Goal: Register for event/course

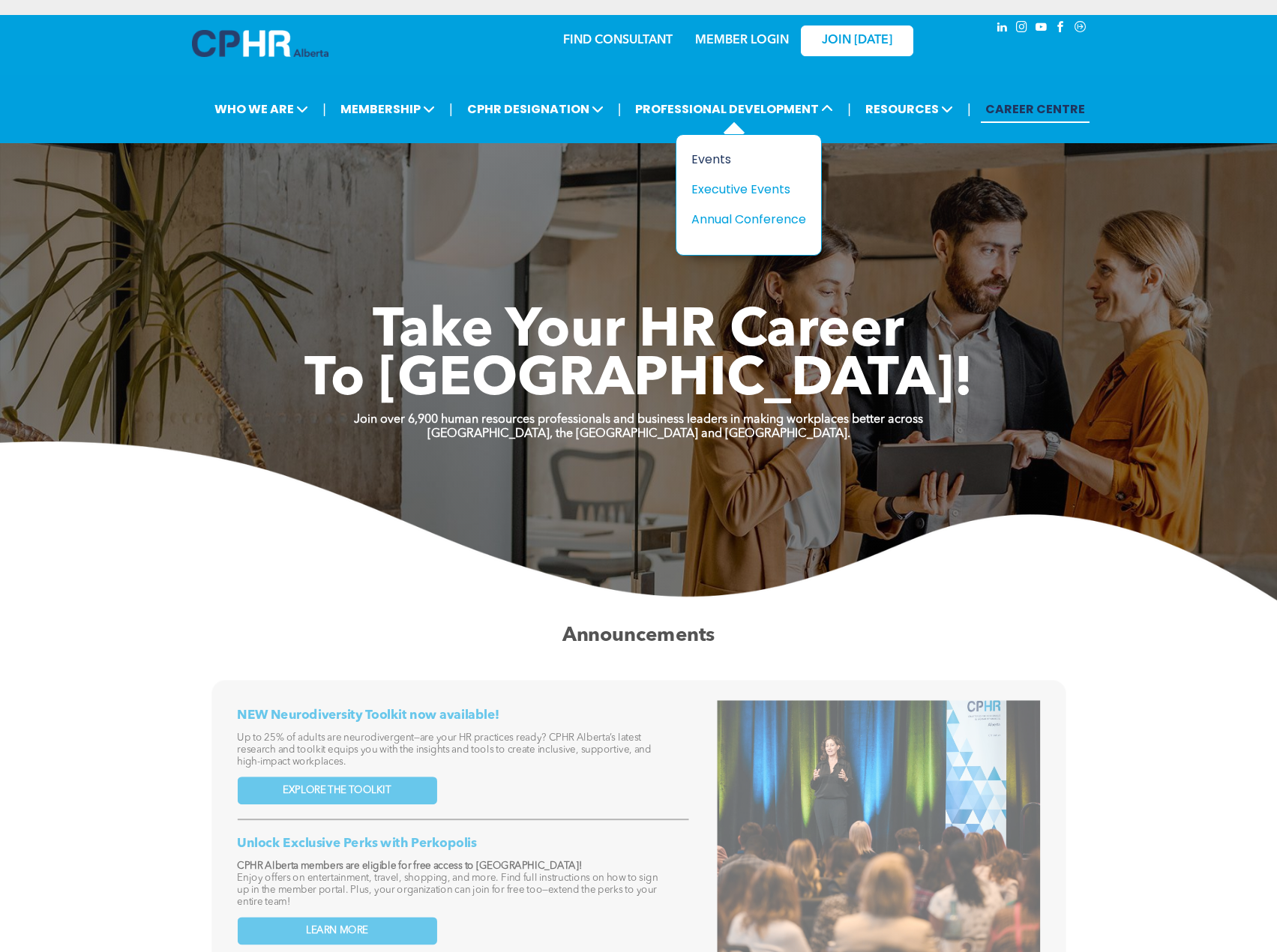
click at [721, 161] on div "Events" at bounding box center [743, 159] width 103 height 19
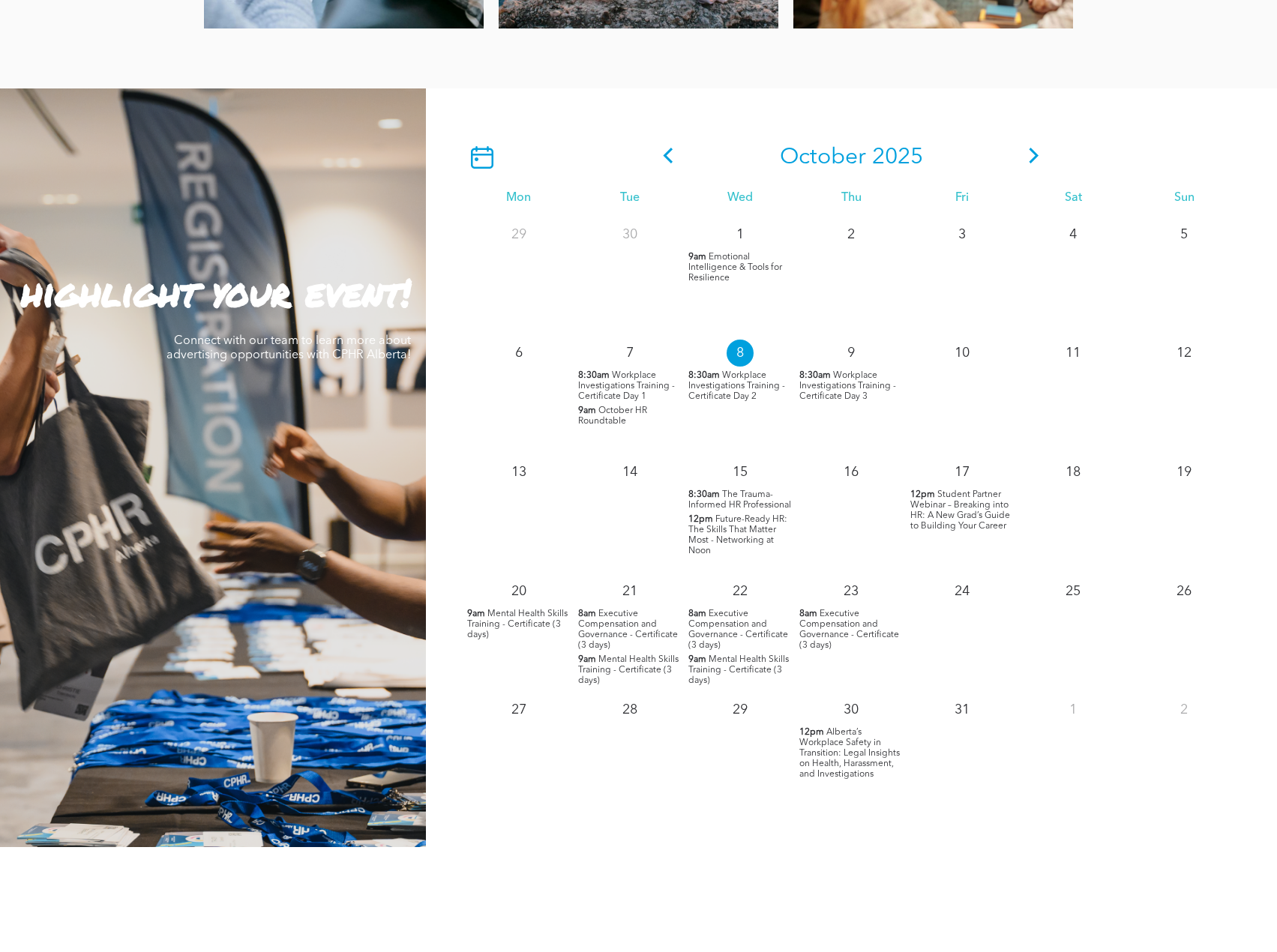
scroll to position [1274, 0]
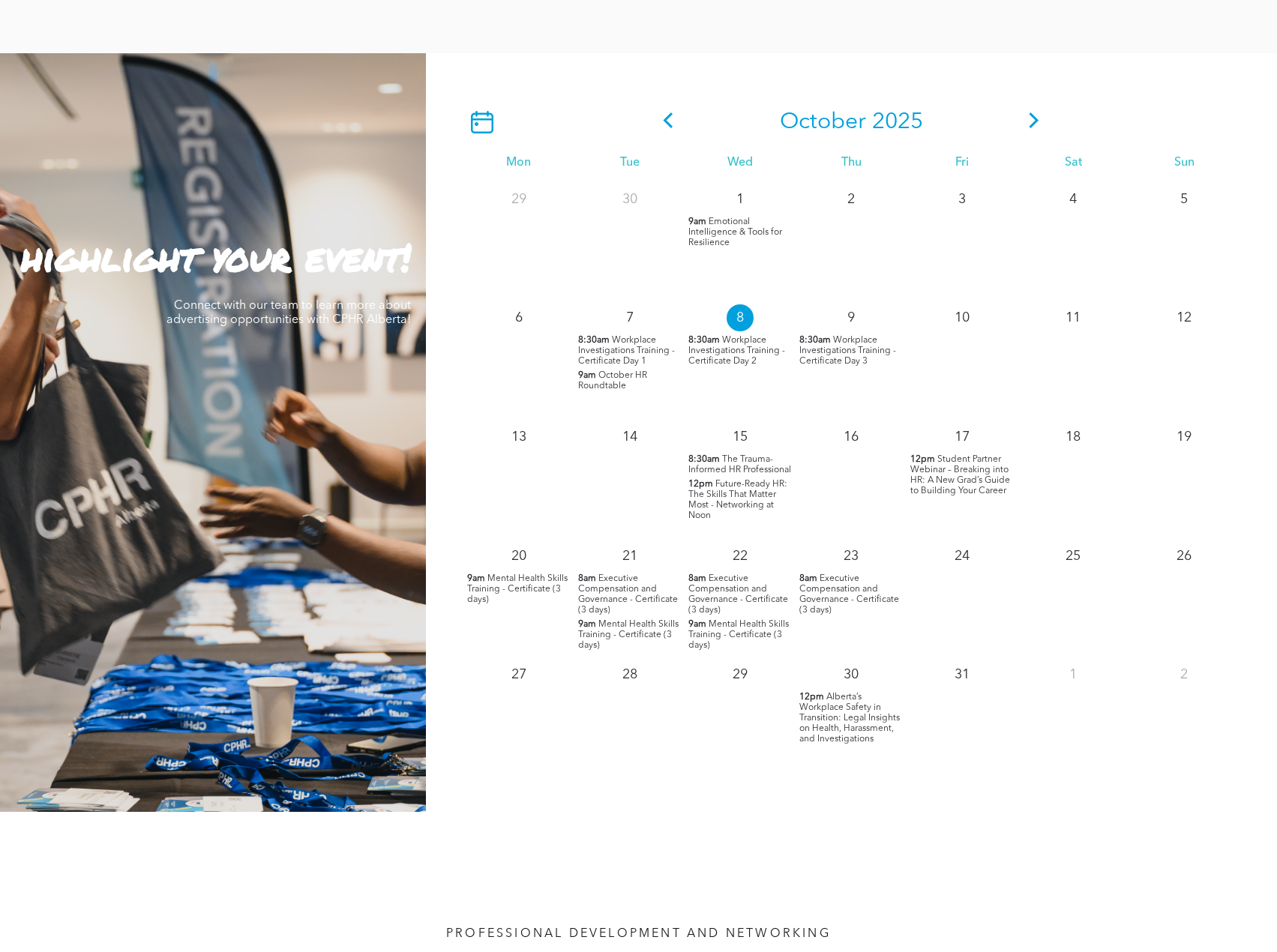
click at [858, 722] on span "Alberta’s Workplace Safety in Transition: Legal Insights on Health, Harassment,…" at bounding box center [849, 718] width 101 height 51
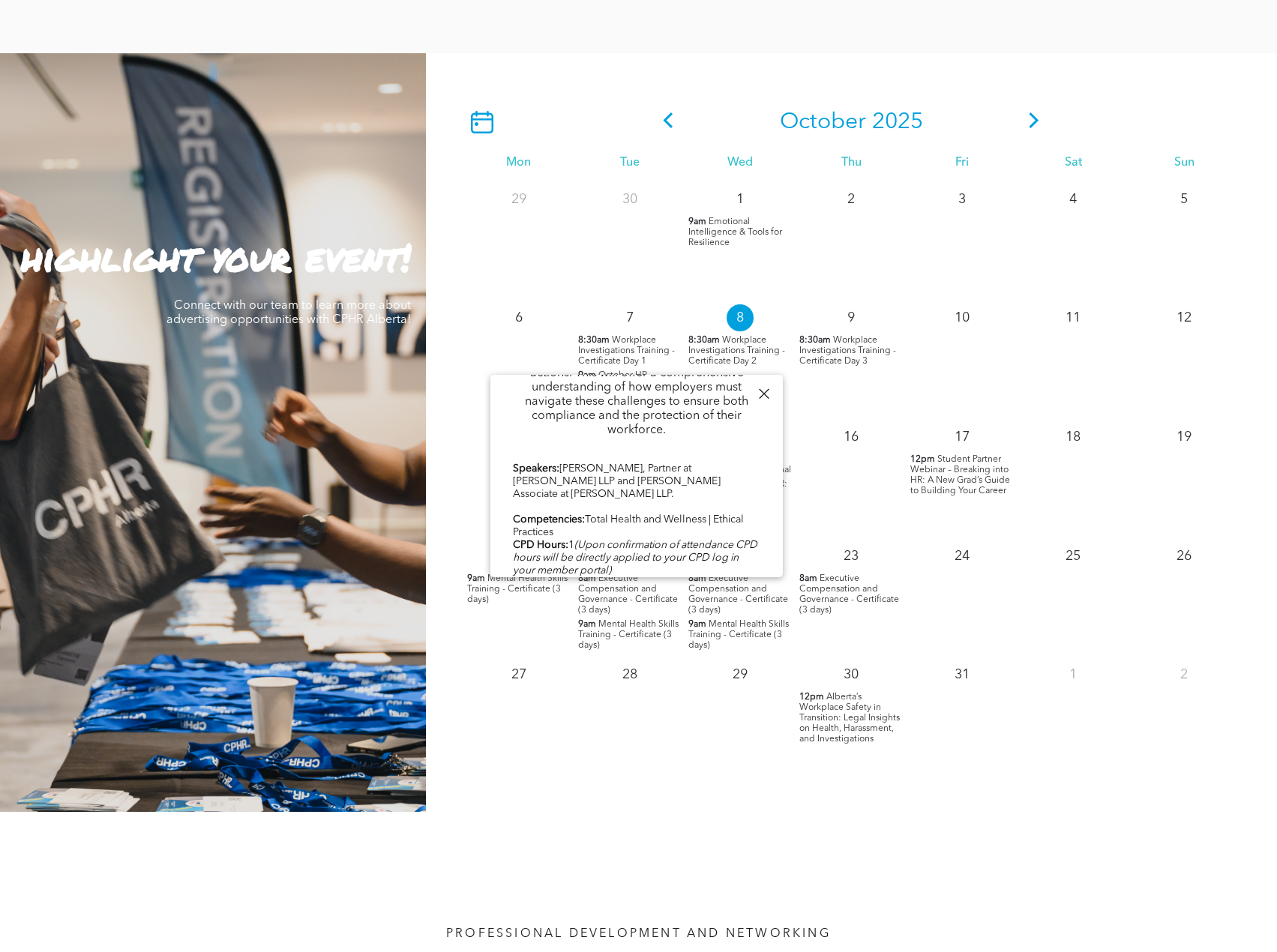
scroll to position [737, 0]
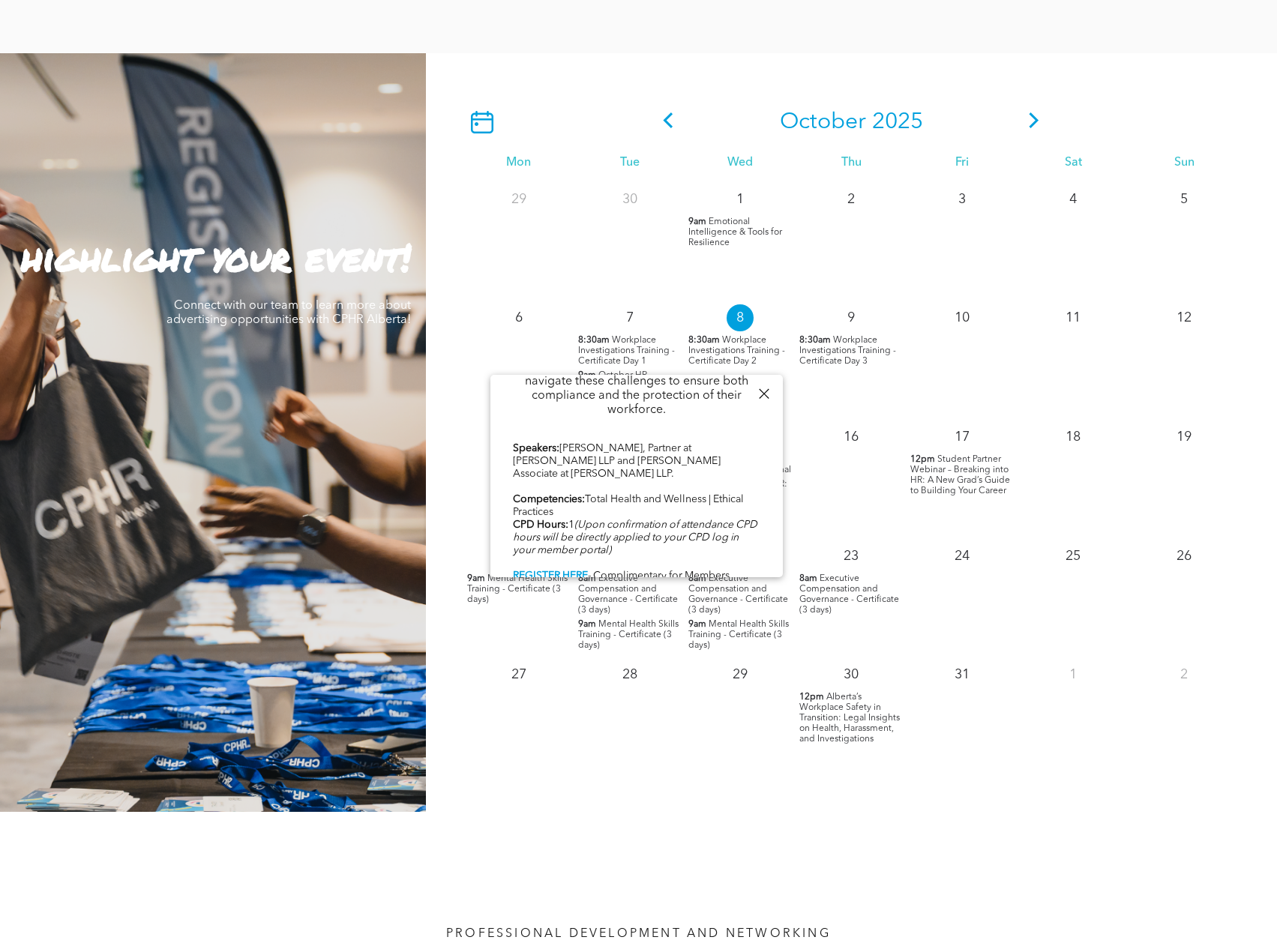
click at [762, 393] on div at bounding box center [763, 394] width 20 height 20
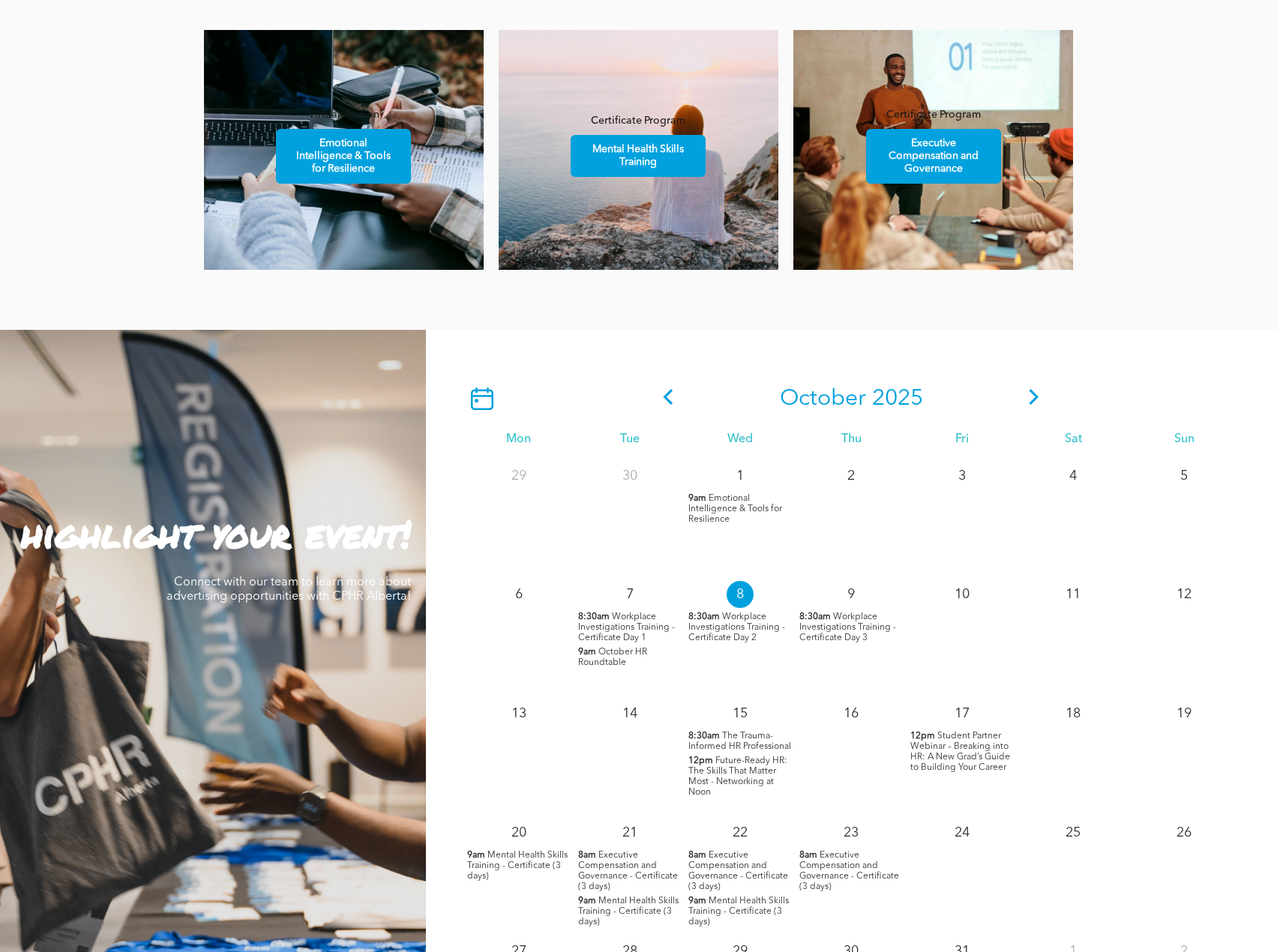
scroll to position [975, 0]
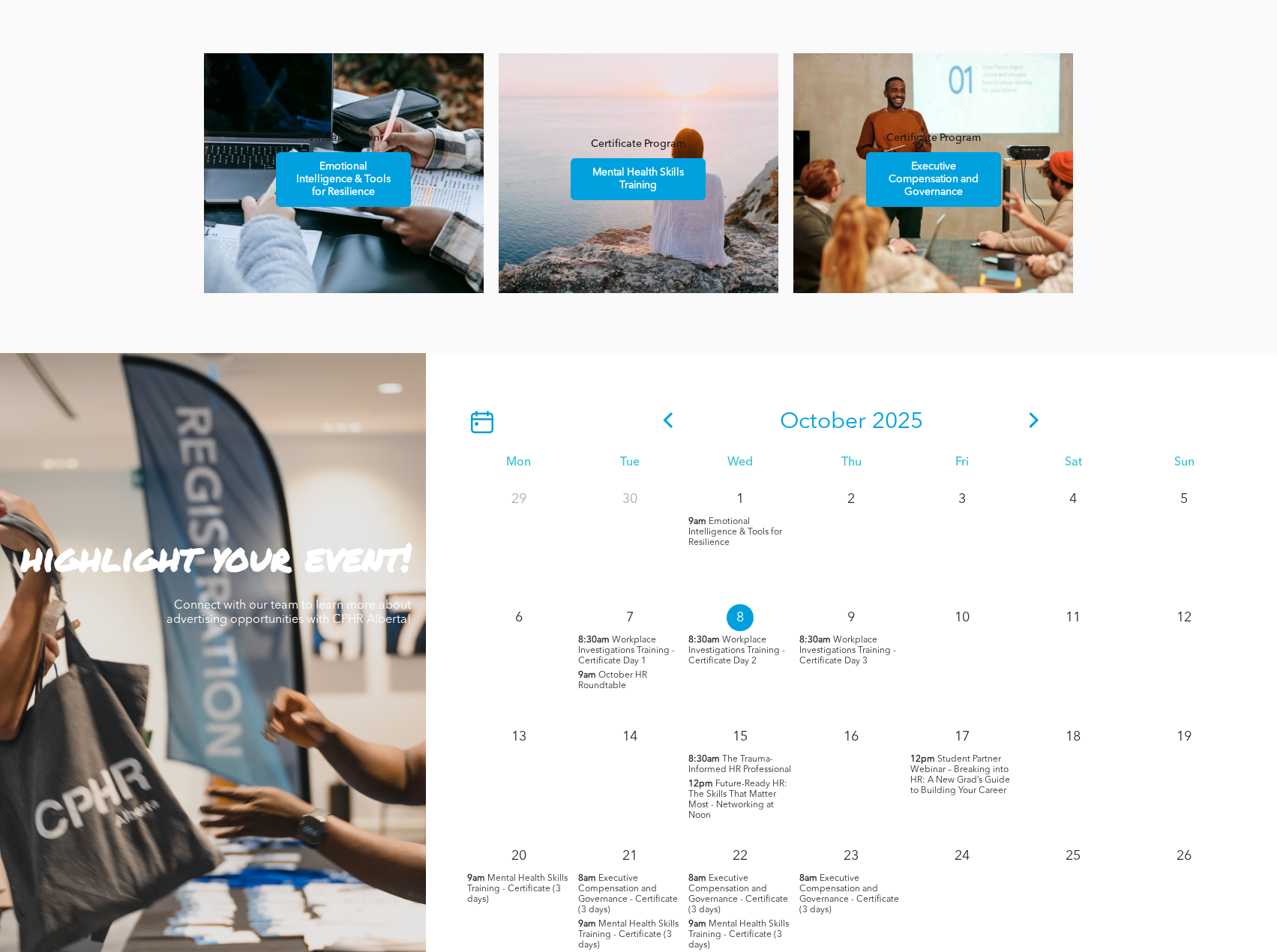
click at [1036, 418] on icon at bounding box center [1033, 420] width 23 height 16
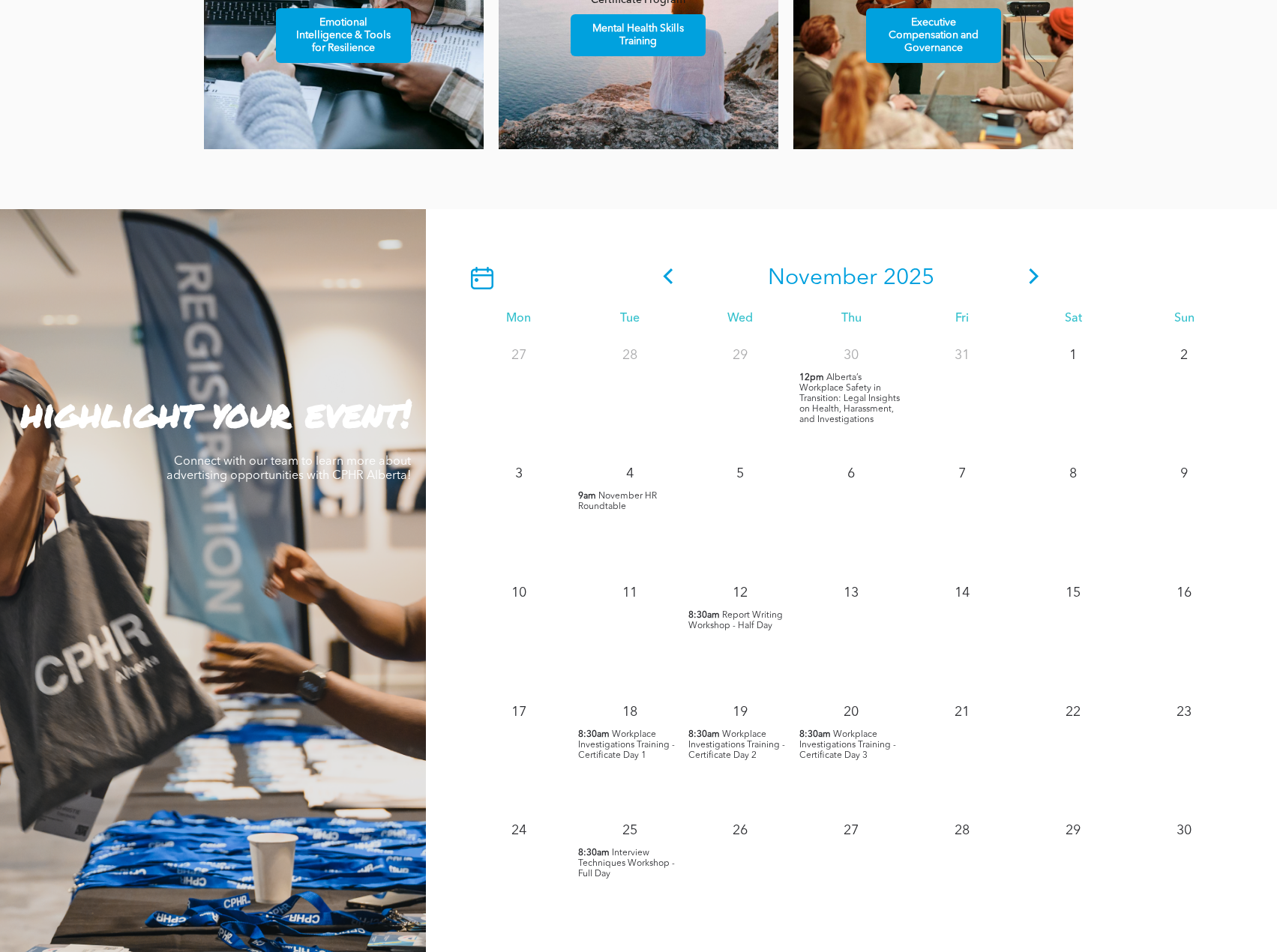
scroll to position [1125, 0]
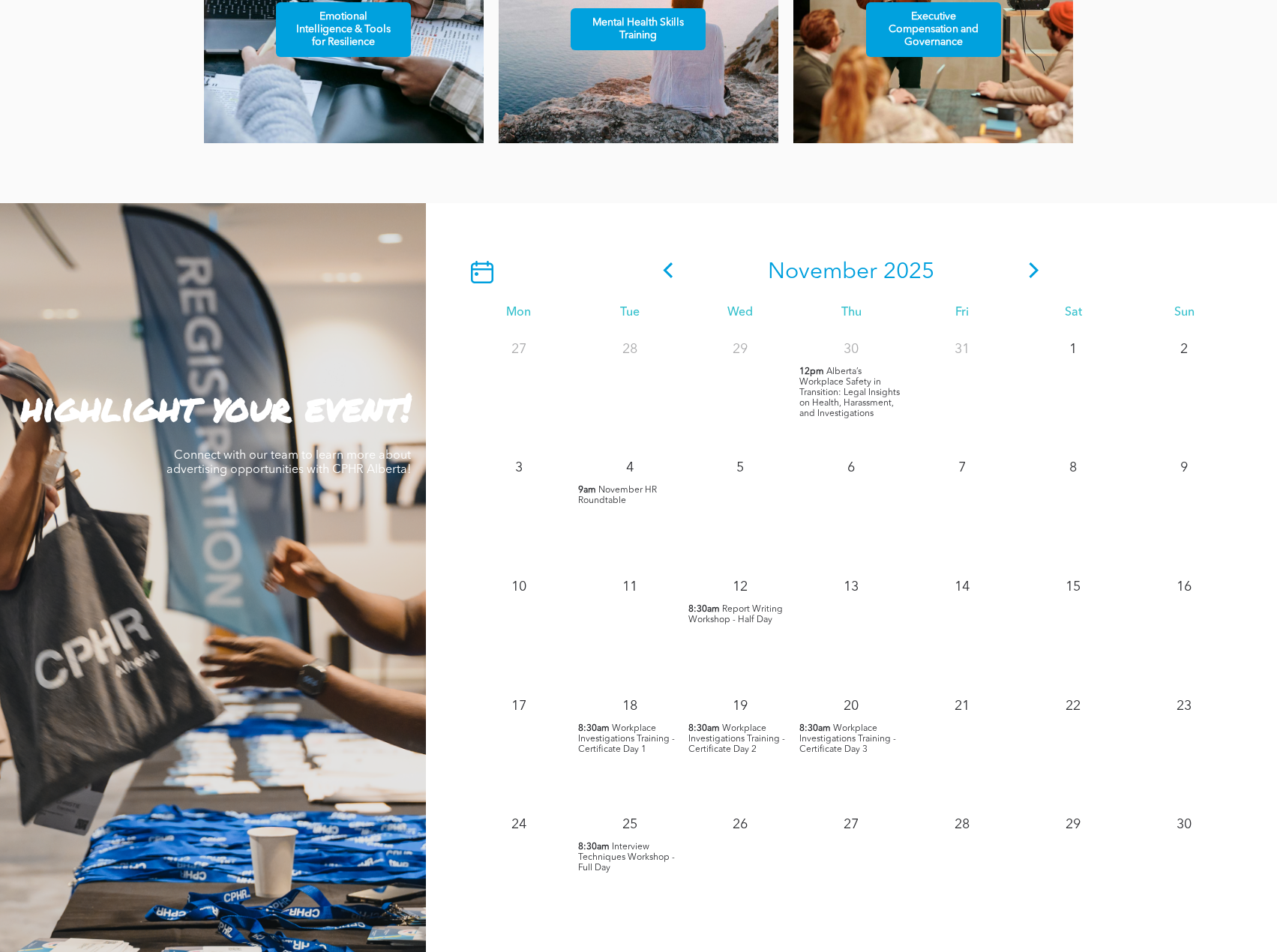
click at [663, 270] on icon at bounding box center [668, 270] width 23 height 16
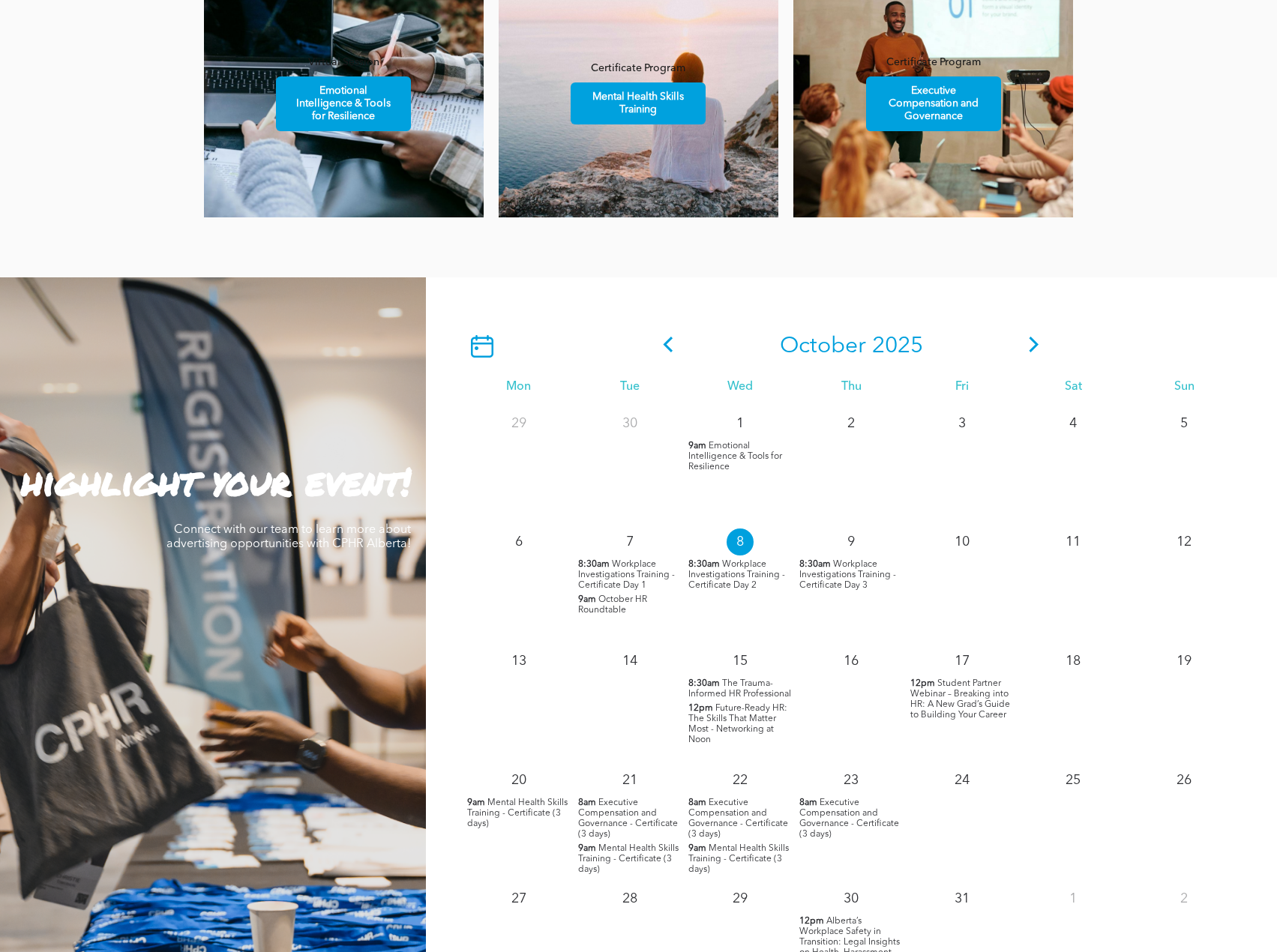
scroll to position [1049, 0]
click at [1027, 343] on icon at bounding box center [1033, 345] width 23 height 16
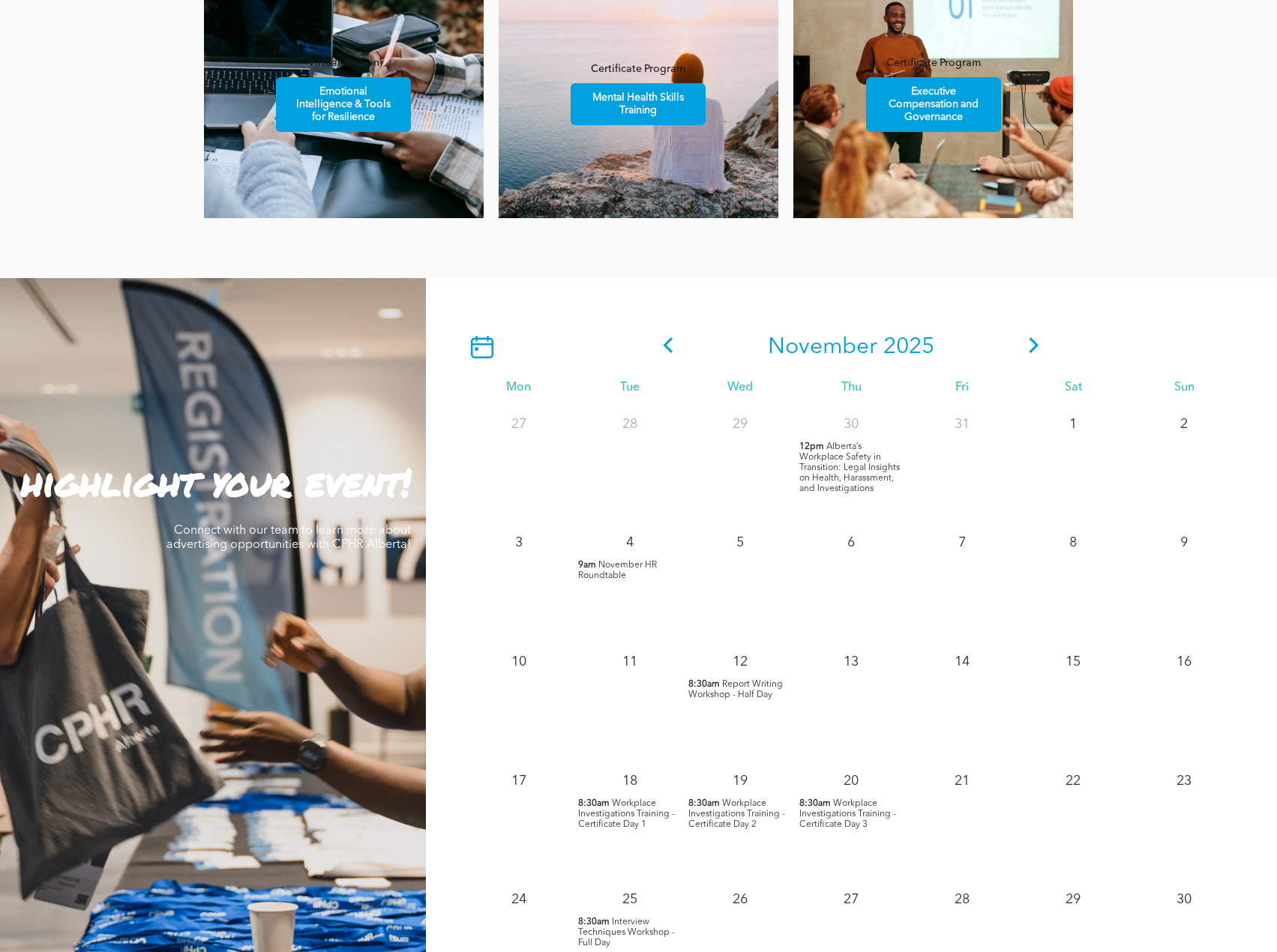
click at [1030, 345] on icon at bounding box center [1033, 345] width 23 height 16
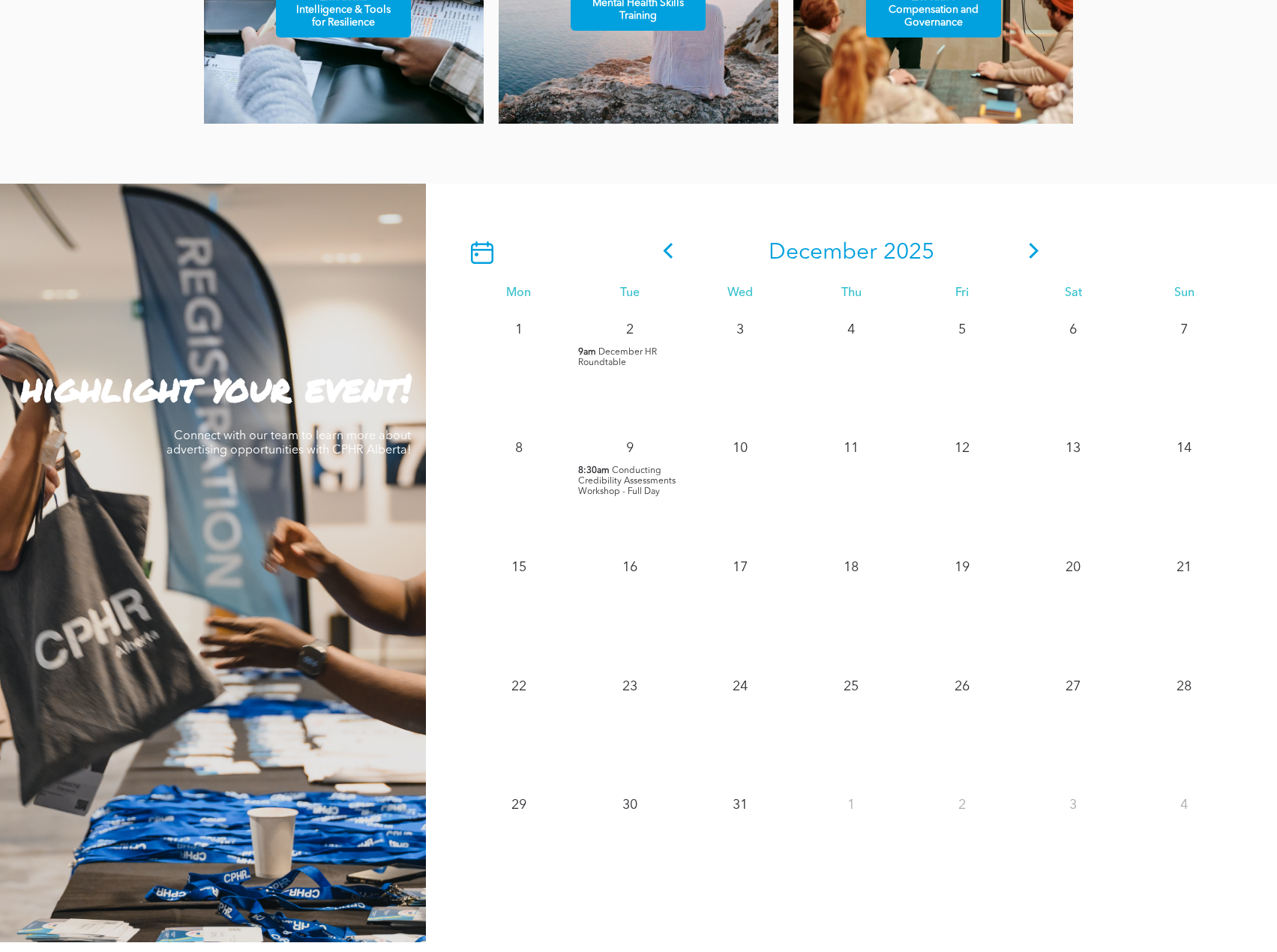
scroll to position [1125, 0]
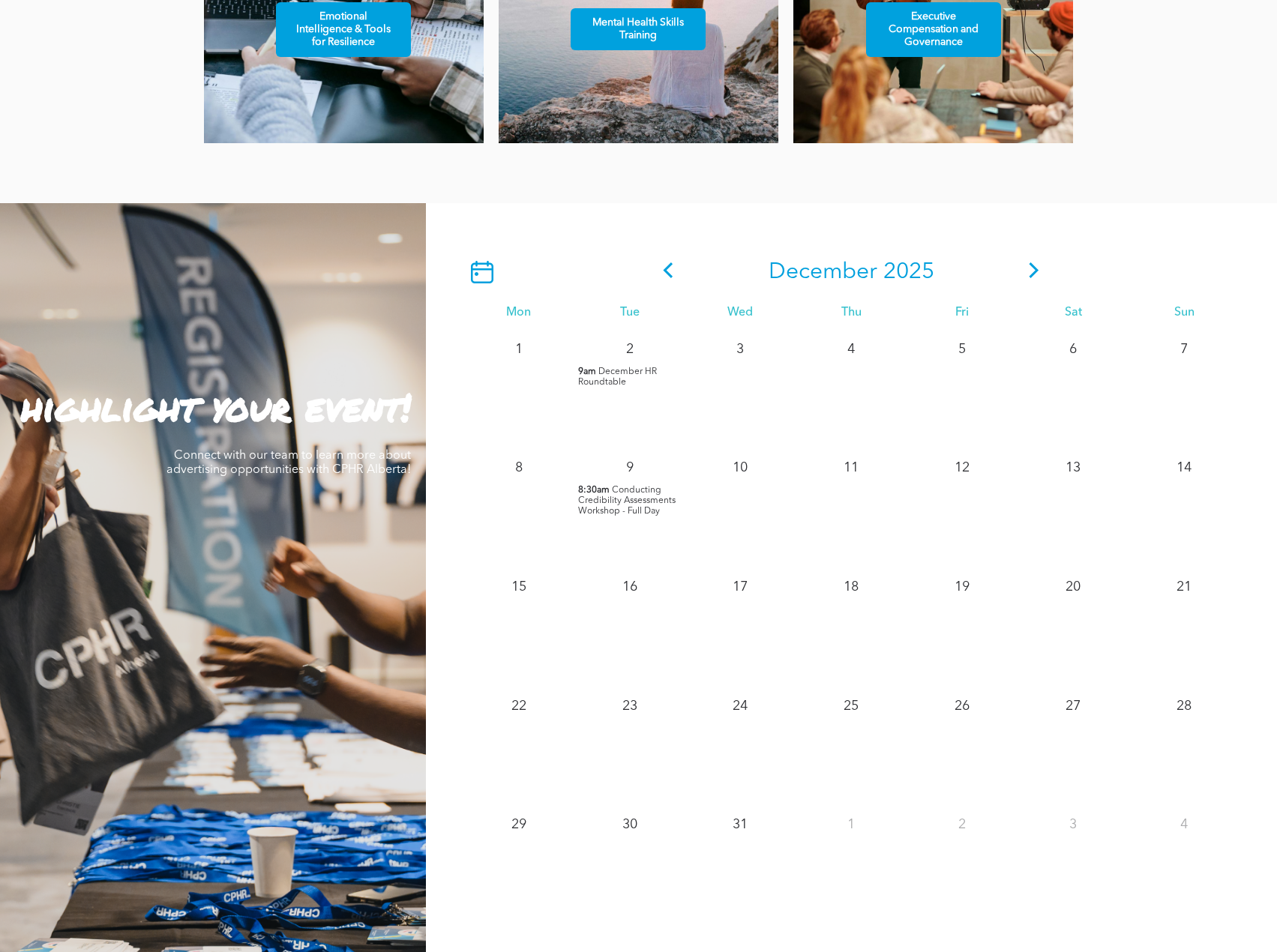
click at [1032, 272] on icon at bounding box center [1033, 270] width 23 height 16
click at [672, 277] on icon at bounding box center [668, 270] width 23 height 16
